Goal: Transaction & Acquisition: Book appointment/travel/reservation

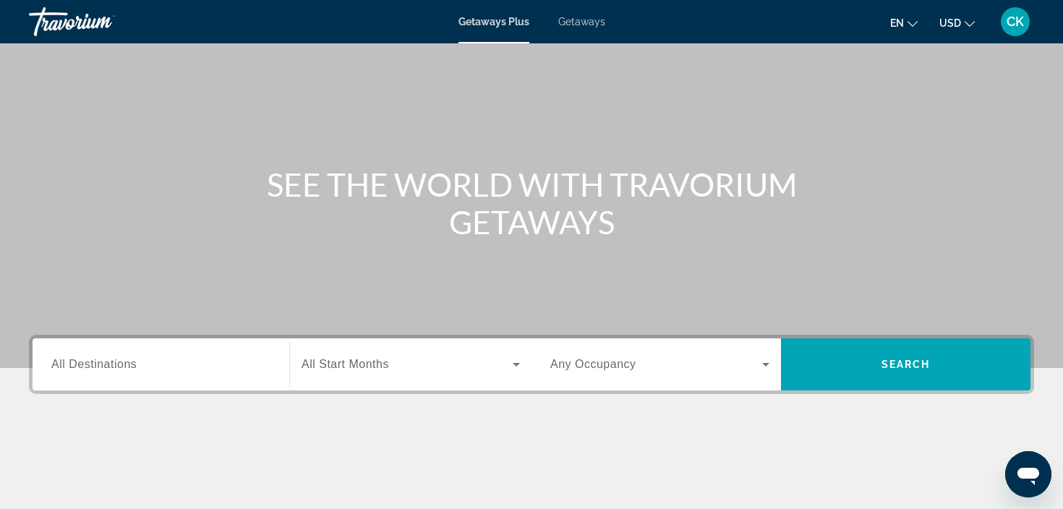
scroll to position [67, 0]
click at [147, 372] on input "Destination All Destinations" at bounding box center [160, 364] width 219 height 17
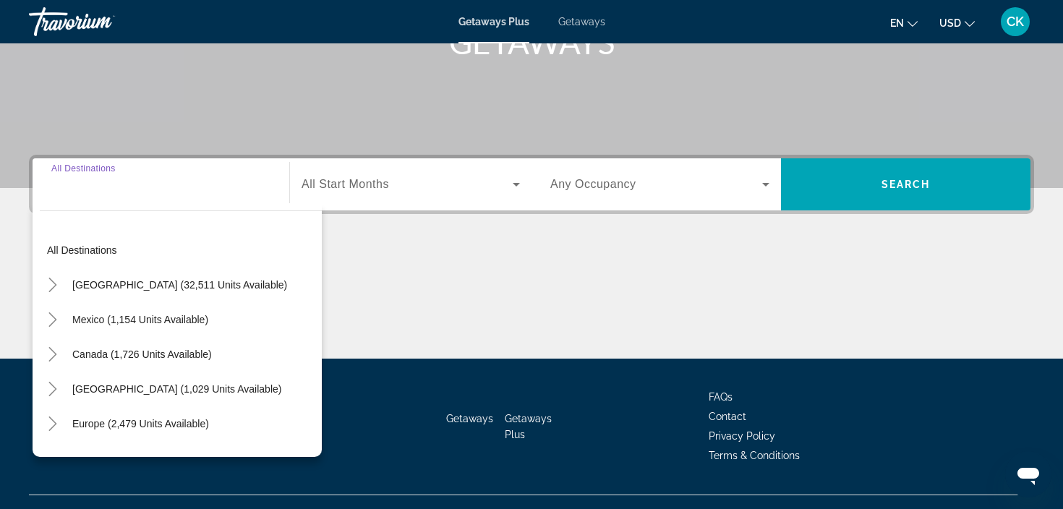
scroll to position [273, 0]
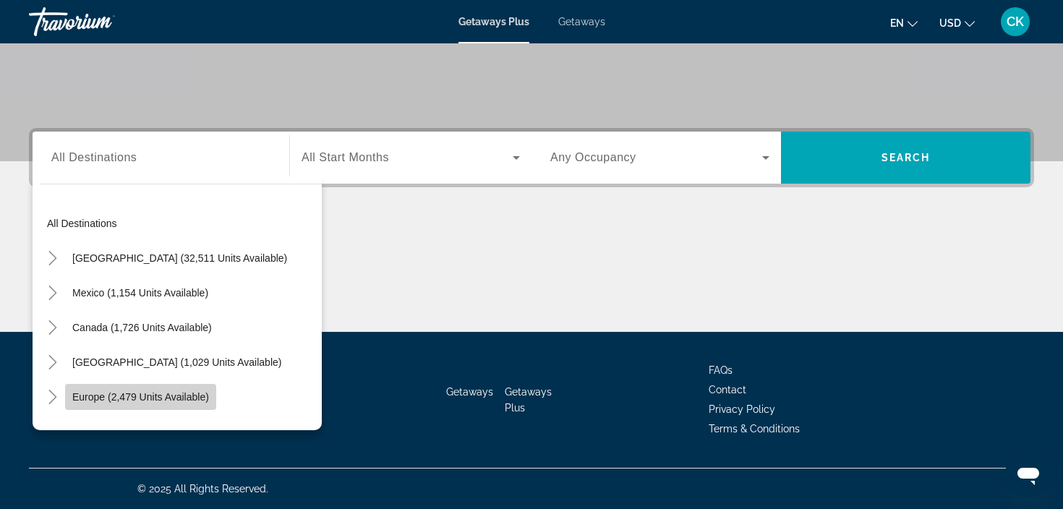
click at [180, 393] on span "Europe (2,479 units available)" at bounding box center [140, 397] width 137 height 12
type input "**********"
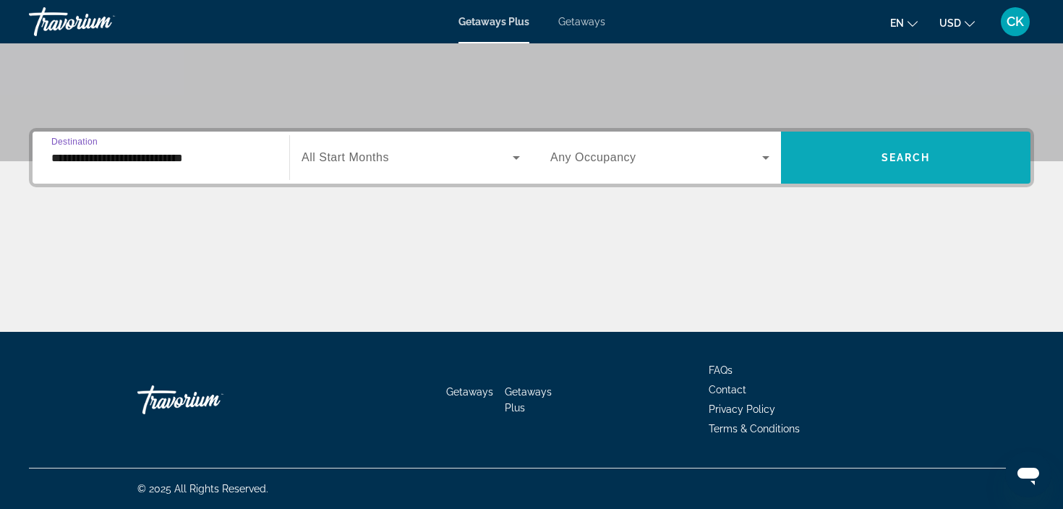
click at [908, 161] on span "Search" at bounding box center [905, 158] width 49 height 12
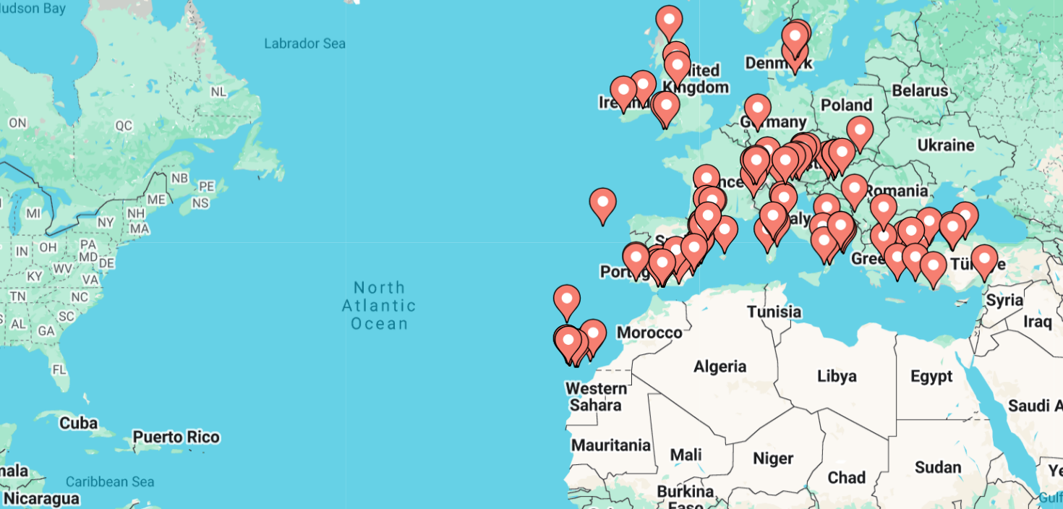
scroll to position [15, 0]
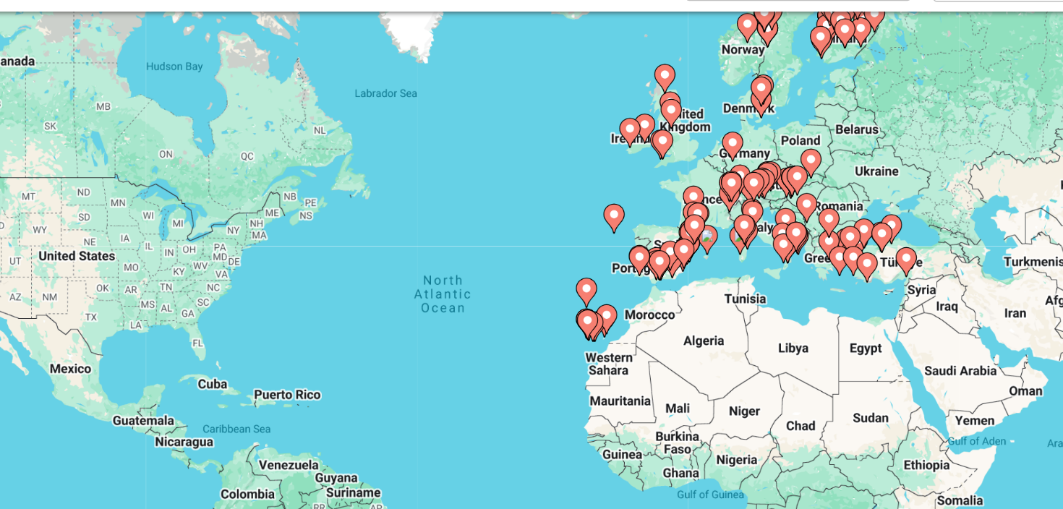
click at [629, 251] on icon "Main content" at bounding box center [635, 260] width 13 height 19
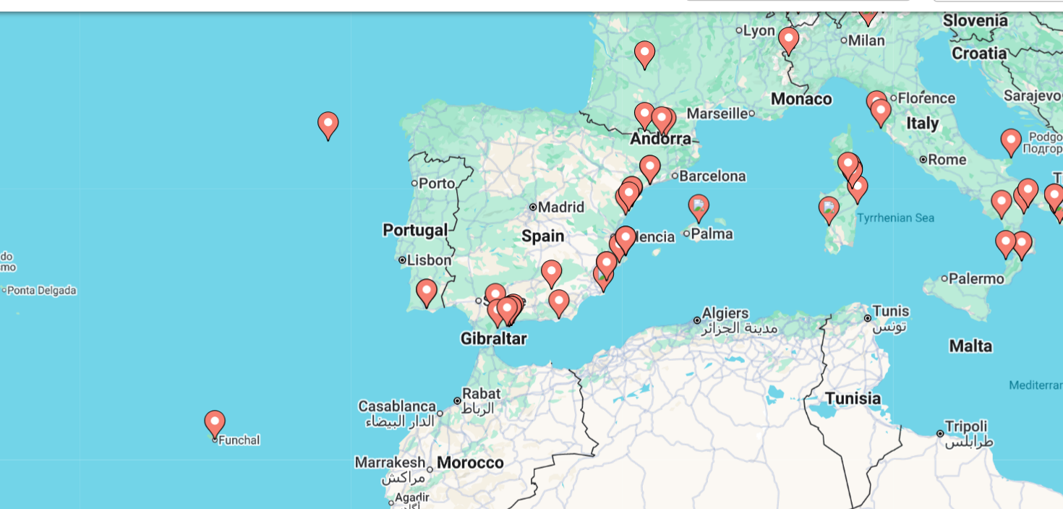
click at [469, 269] on gmp-advanced-marker "Main content" at bounding box center [476, 280] width 14 height 22
type input "**********"
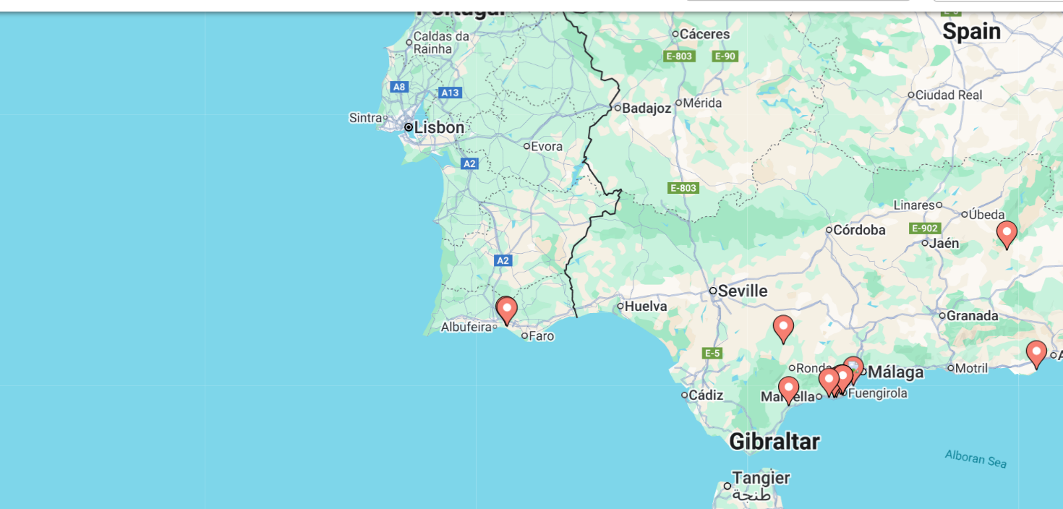
click at [527, 285] on image "Main content" at bounding box center [531, 289] width 9 height 9
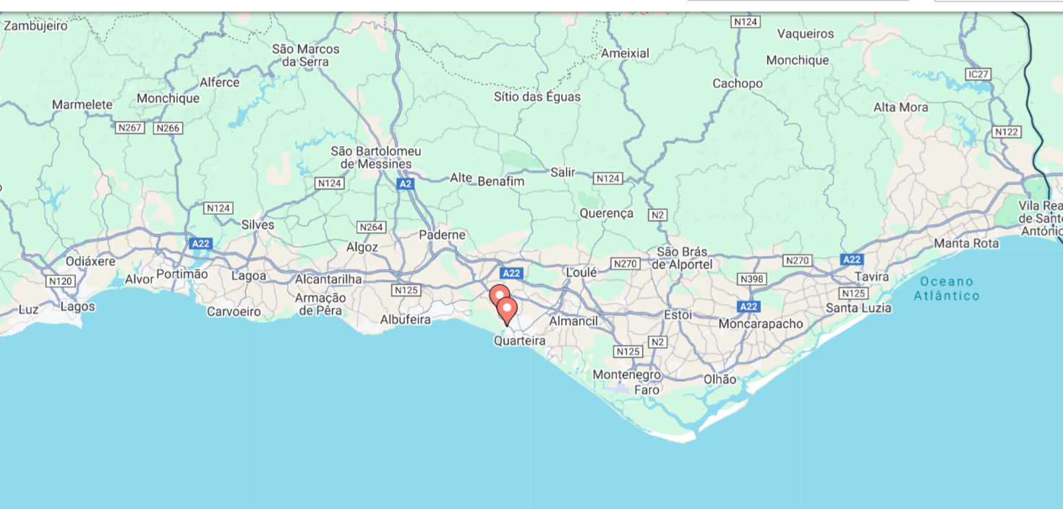
click at [527, 285] on image "Main content" at bounding box center [531, 289] width 9 height 9
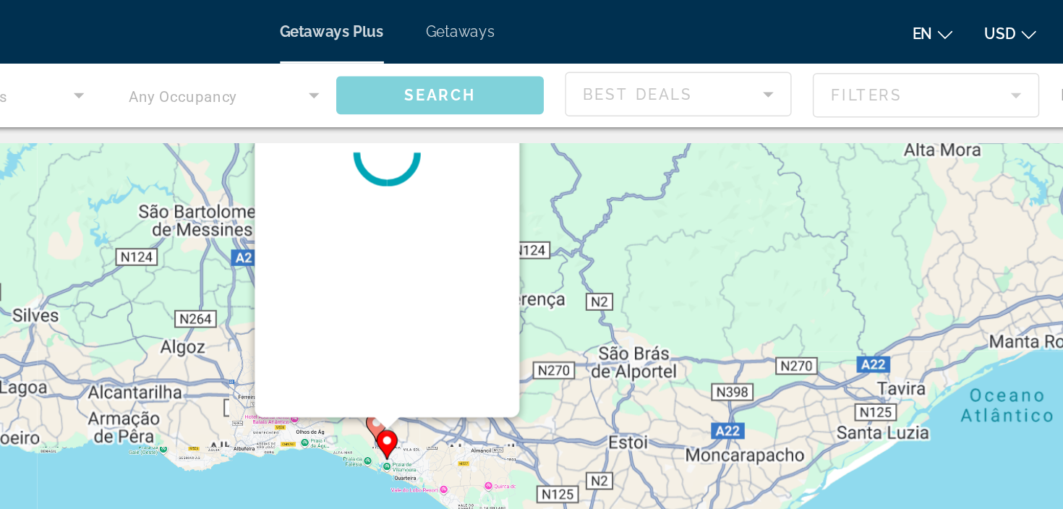
scroll to position [0, 0]
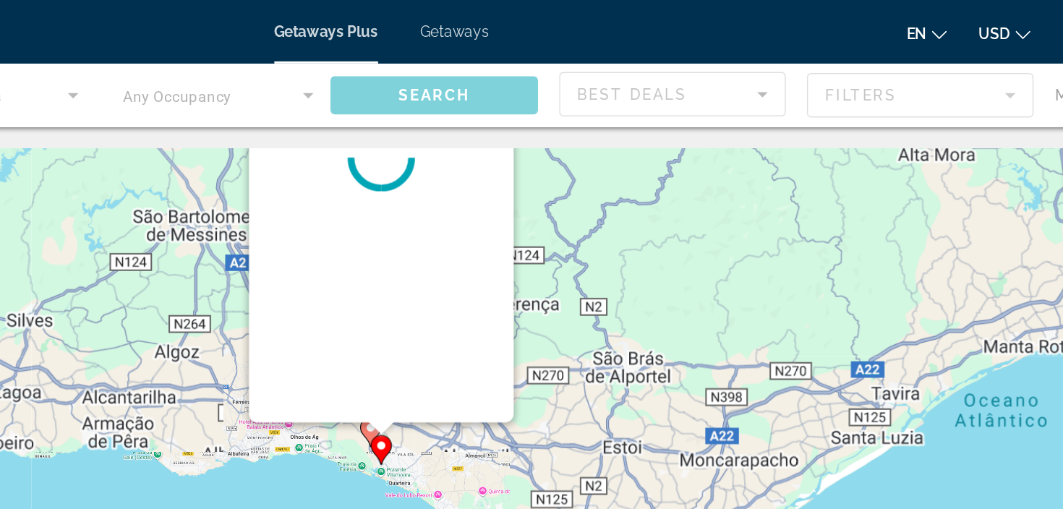
click at [441, 213] on div "Main content" at bounding box center [531, 108] width 181 height 362
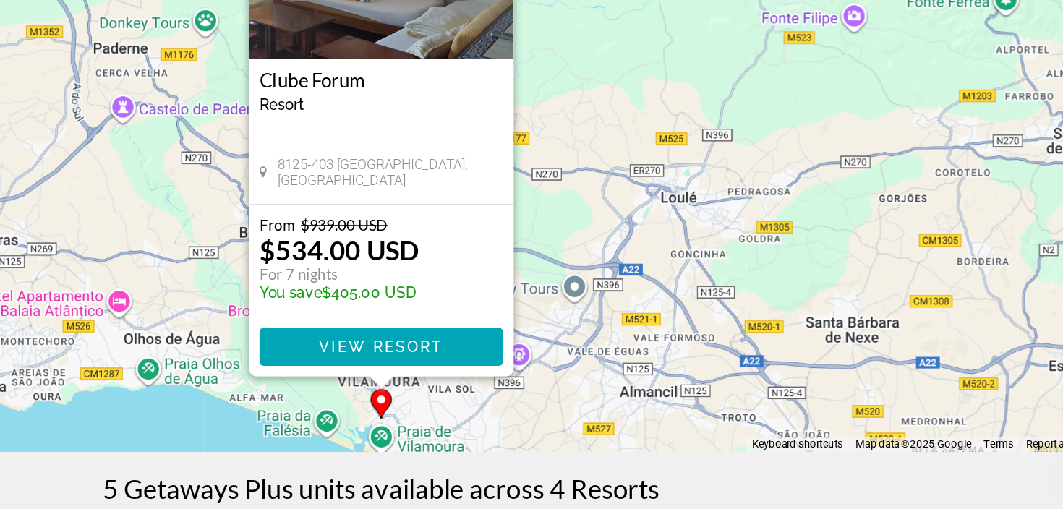
scroll to position [77, 0]
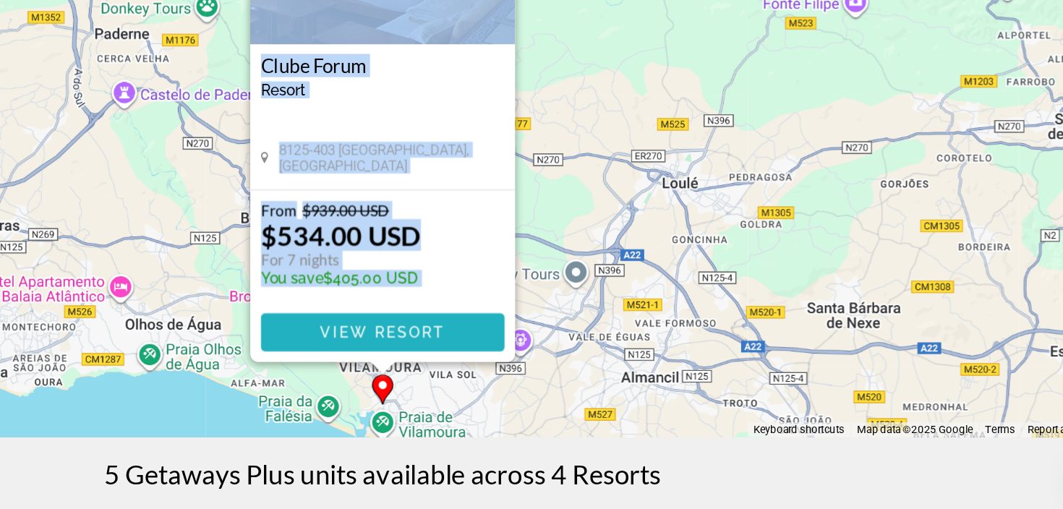
click at [489, 380] on span "View Resort" at bounding box center [531, 386] width 85 height 12
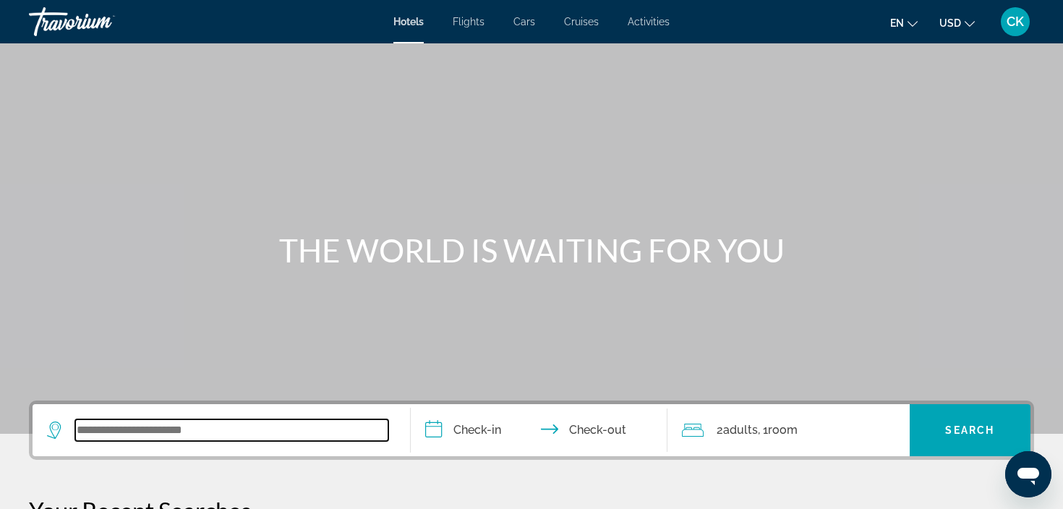
click at [235, 432] on input "Search widget" at bounding box center [231, 430] width 313 height 22
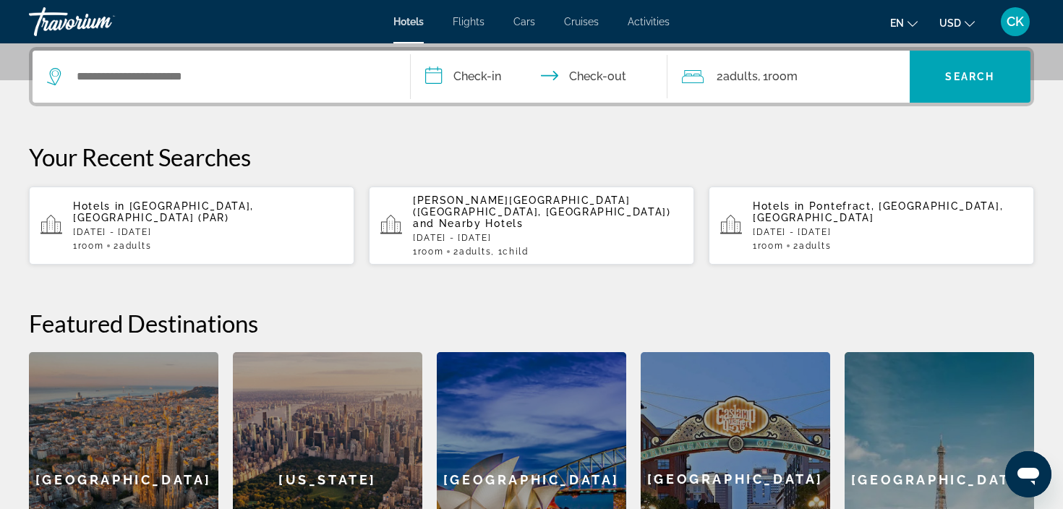
click at [253, 227] on p "[DATE] - [DATE]" at bounding box center [208, 232] width 270 height 10
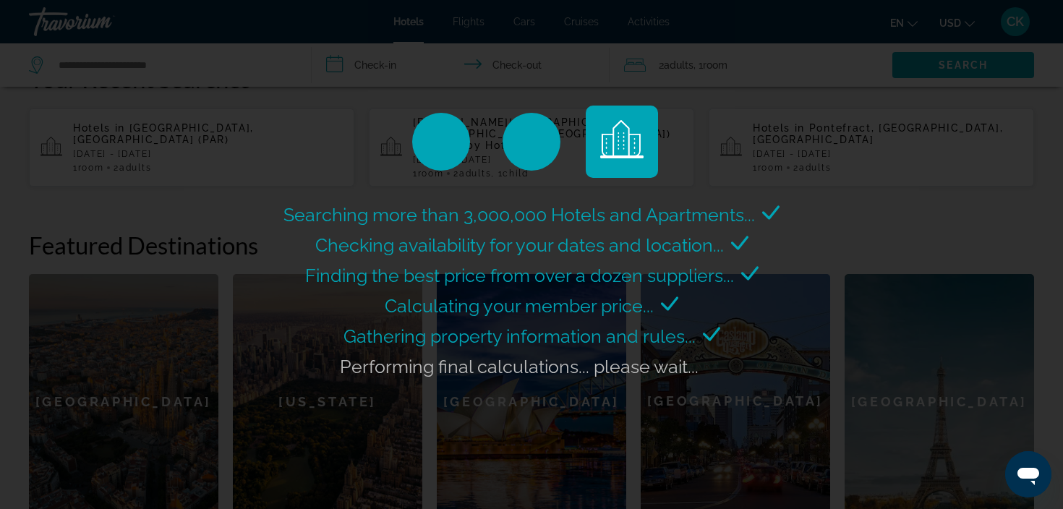
scroll to position [432, 0]
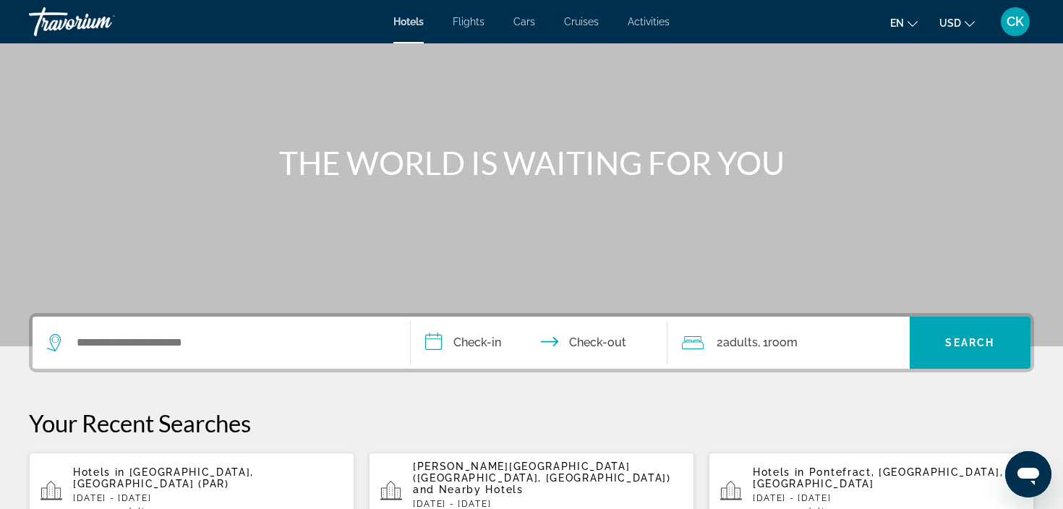
scroll to position [117, 0]
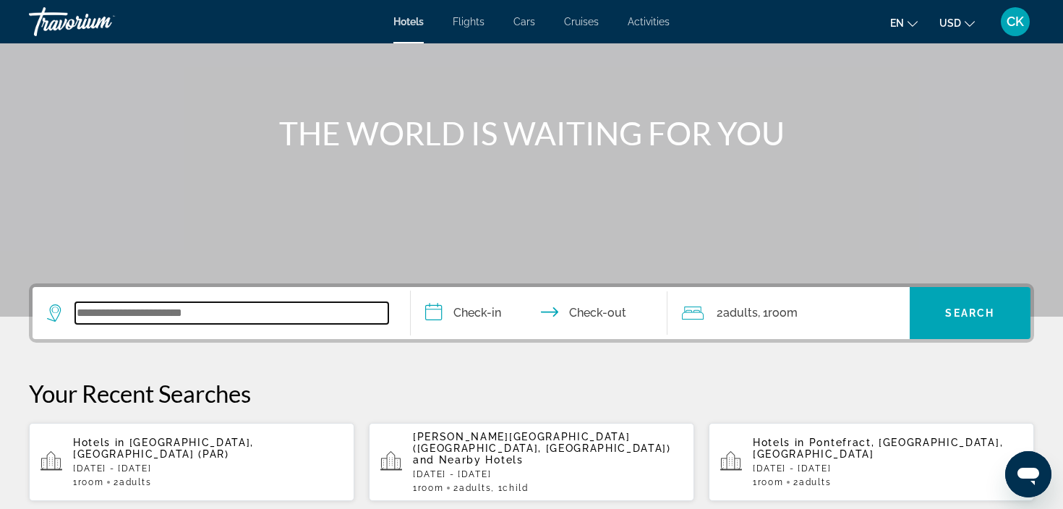
click at [269, 317] on input "Search widget" at bounding box center [231, 313] width 313 height 22
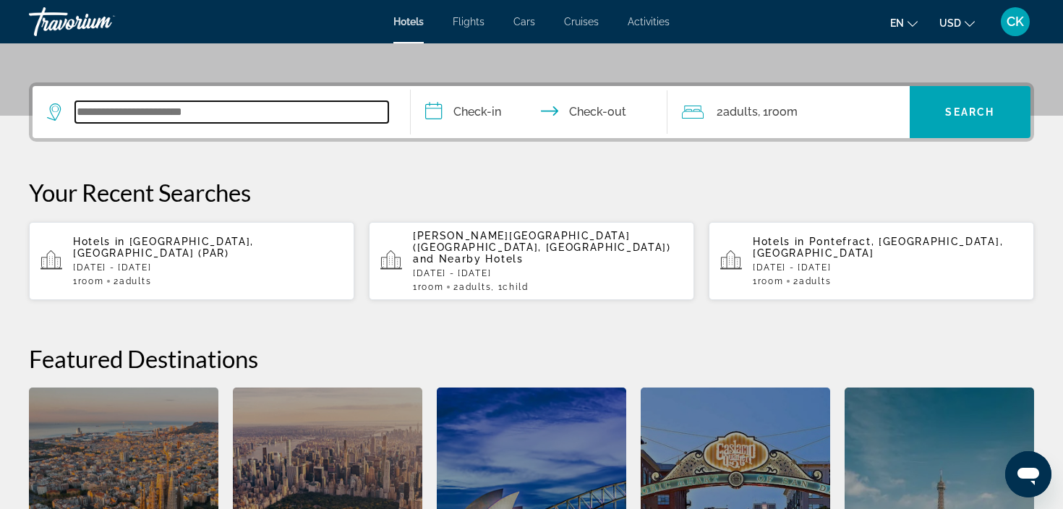
scroll to position [354, 0]
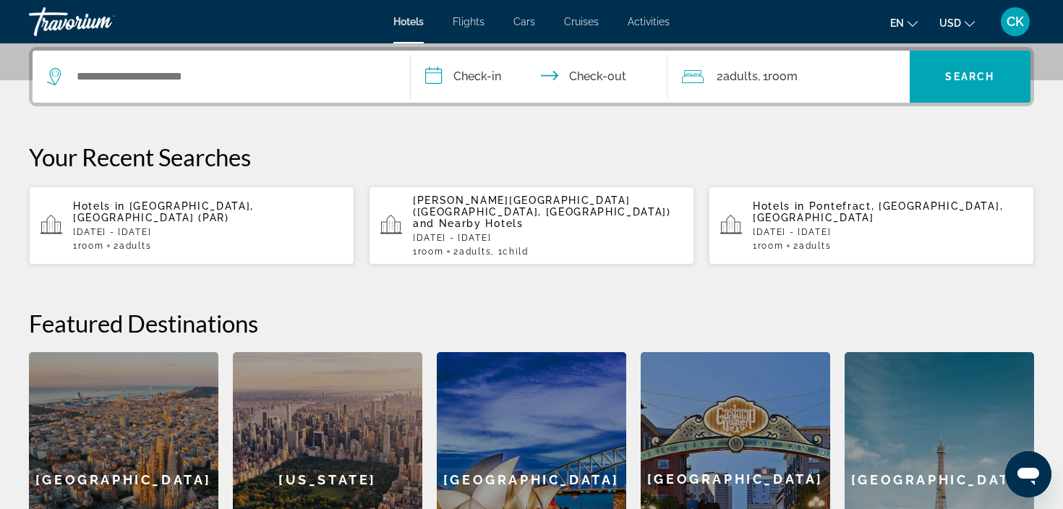
click at [250, 210] on p "Hotels in Paris, France (PAR)" at bounding box center [208, 211] width 270 height 23
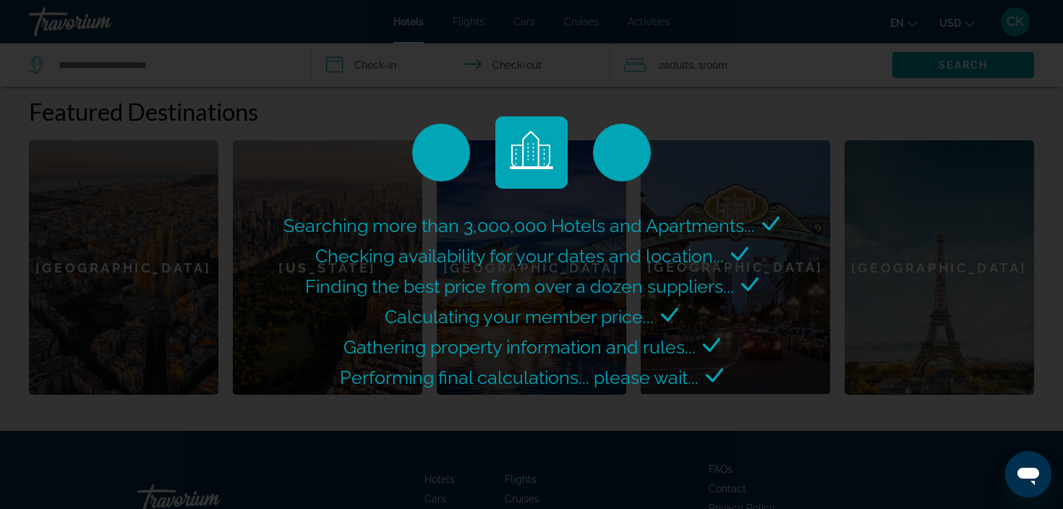
scroll to position [591, 0]
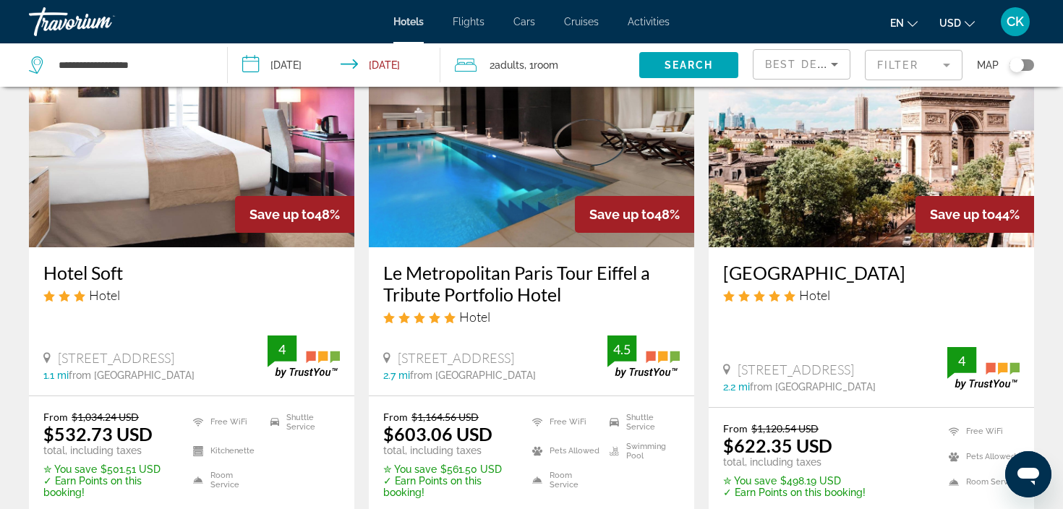
scroll to position [122, 0]
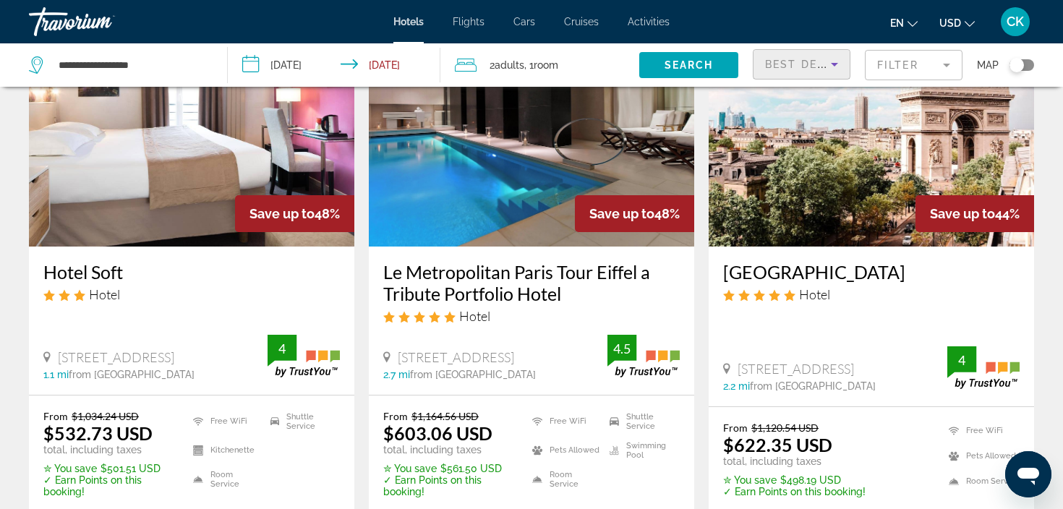
click at [833, 68] on icon "Sort by" at bounding box center [834, 64] width 17 height 17
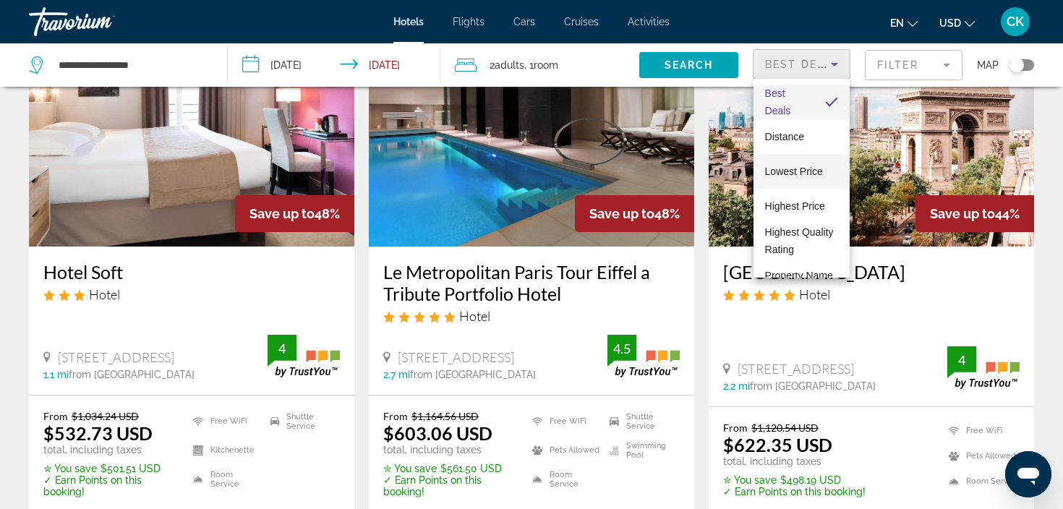
click at [805, 175] on span "Lowest Price" at bounding box center [794, 172] width 58 height 12
